Goal: Task Accomplishment & Management: Manage account settings

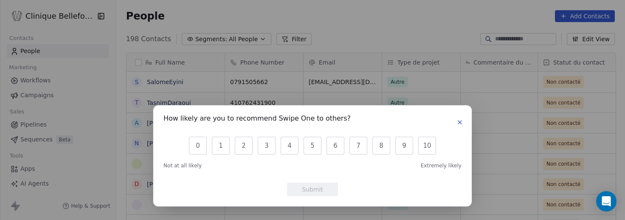
scroll to position [0, 0]
click at [459, 119] on icon "button" at bounding box center [459, 122] width 7 height 7
